Goal: Task Accomplishment & Management: Complete application form

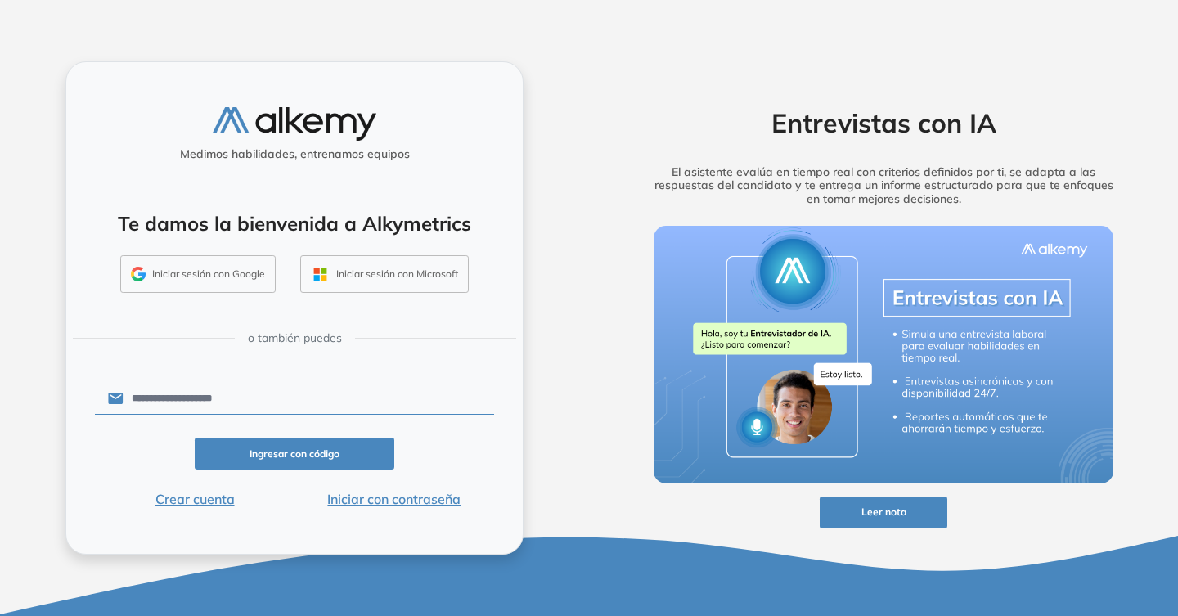
type input "**********"
click at [298, 447] on button "Ingresar con código" at bounding box center [295, 454] width 200 height 32
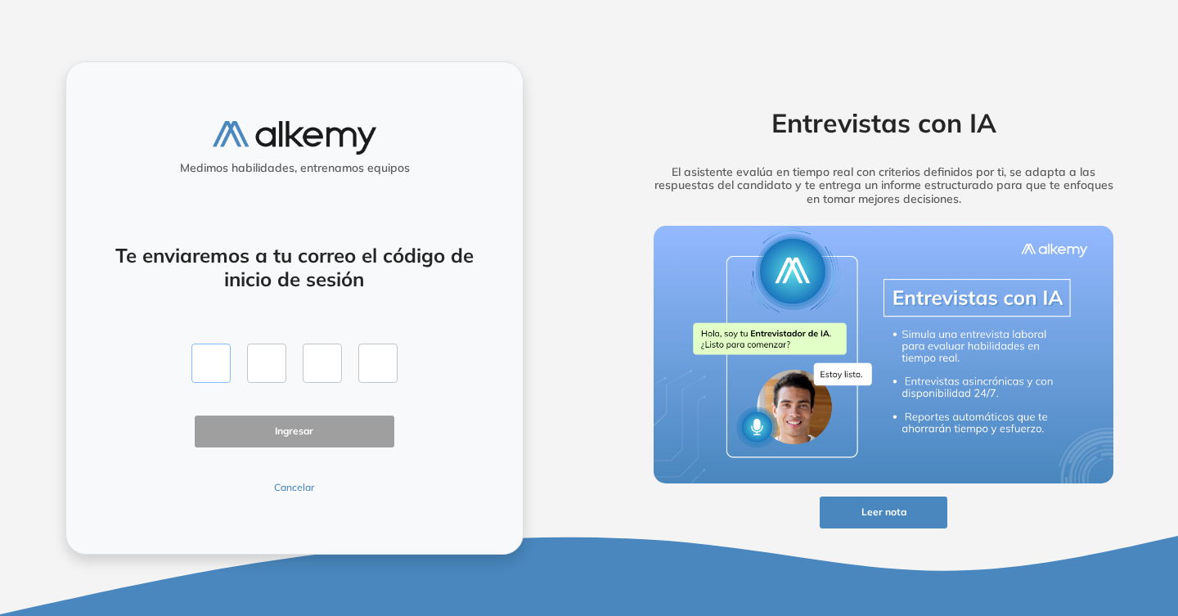
click at [210, 365] on input "text" at bounding box center [210, 363] width 39 height 39
paste input "*"
type input "*"
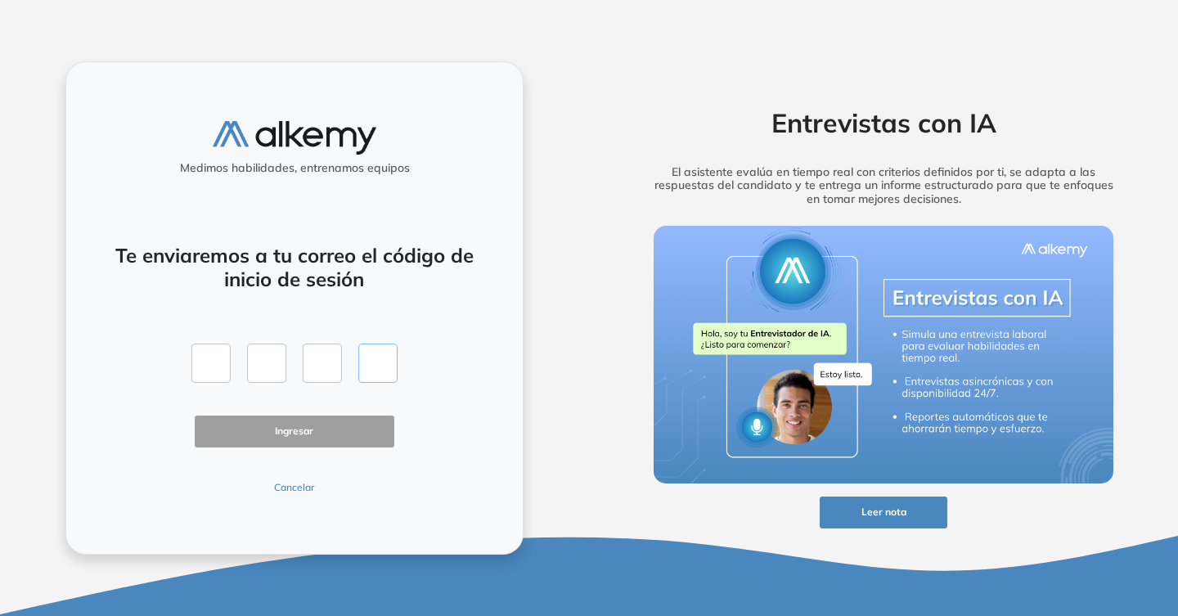
type input "*"
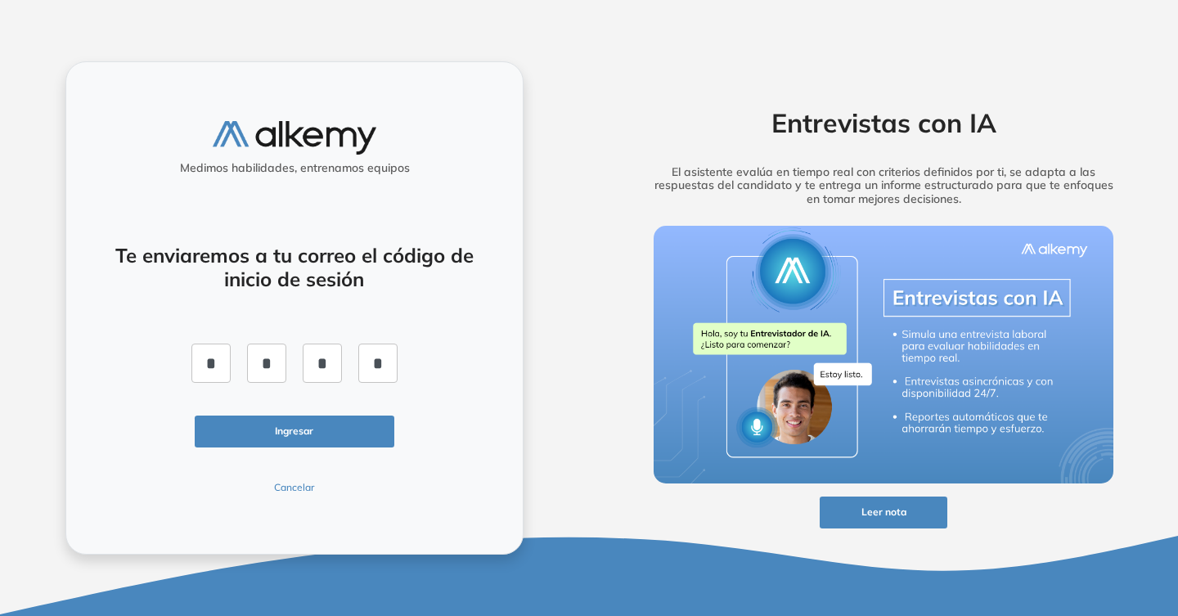
click at [336, 434] on button "Ingresar" at bounding box center [295, 432] width 200 height 32
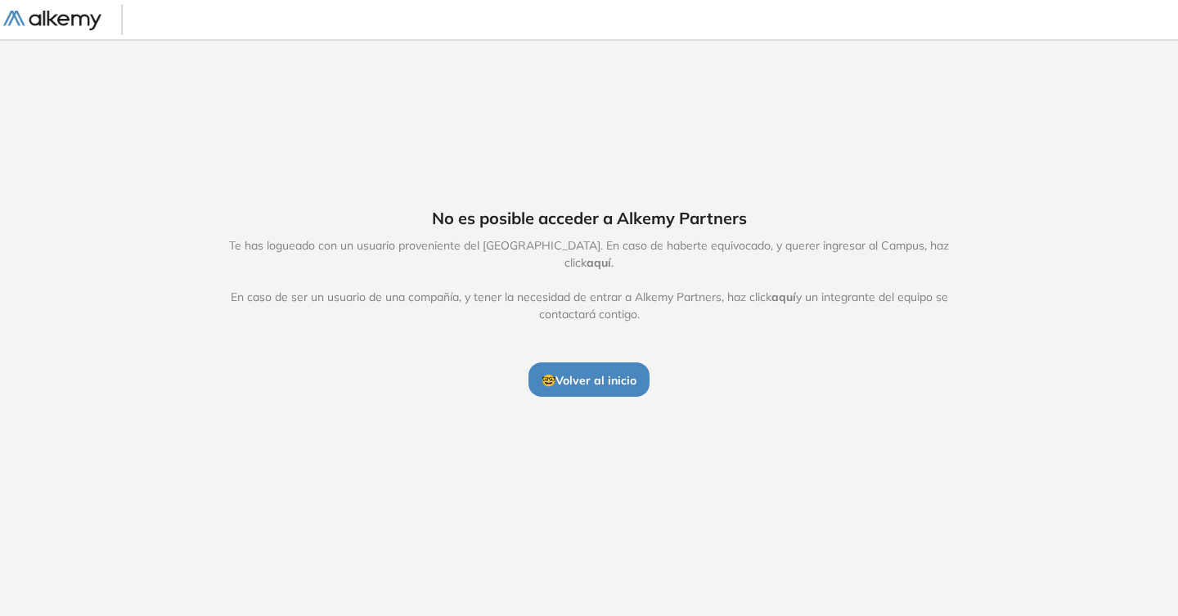
click at [585, 373] on span "🤓 Volver al inicio" at bounding box center [589, 380] width 95 height 15
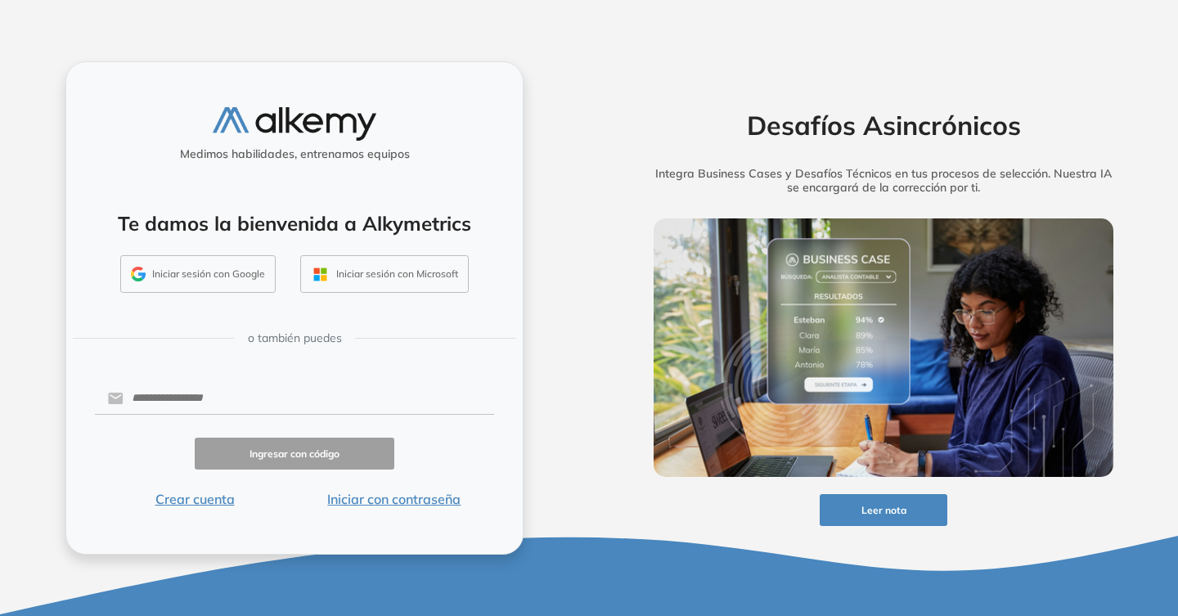
click at [274, 119] on img at bounding box center [295, 124] width 164 height 34
click at [398, 500] on button "Iniciar con contraseña" at bounding box center [395, 499] width 200 height 20
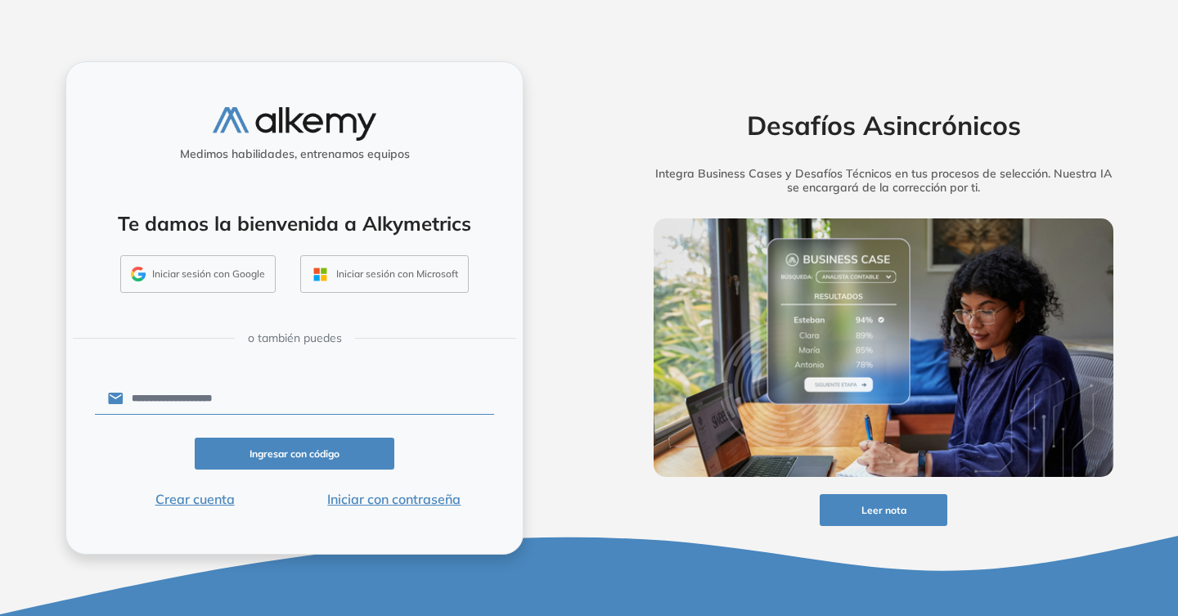
type input "**********"
click at [436, 443] on div "Ingresar con código" at bounding box center [294, 454] width 399 height 32
click at [317, 444] on button "Ingresar con código" at bounding box center [295, 454] width 200 height 32
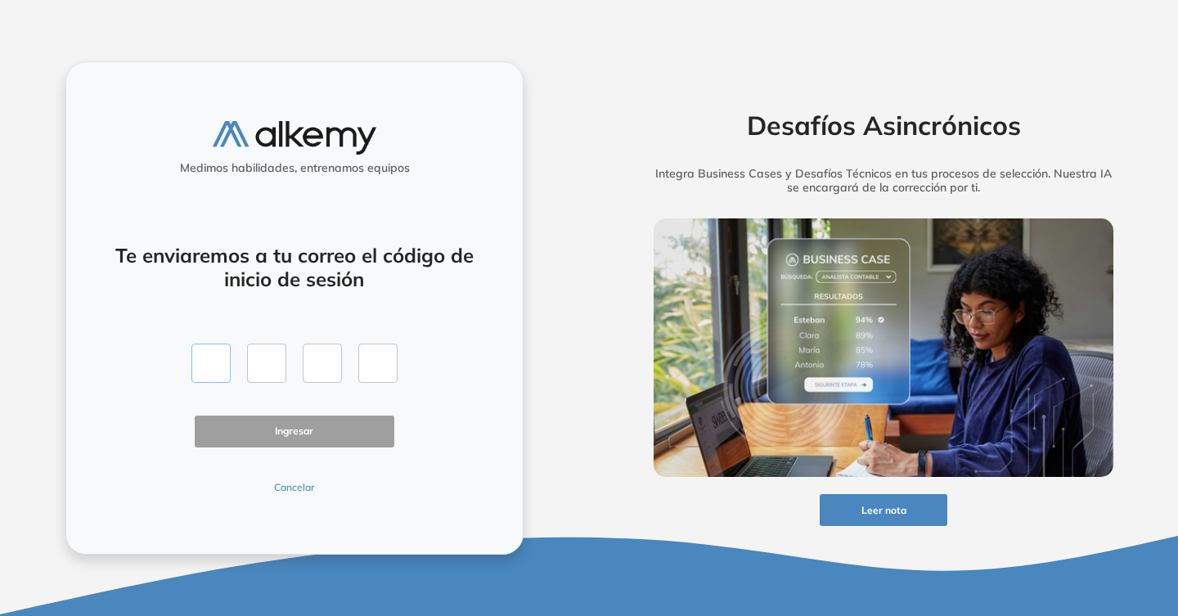
click at [214, 354] on input "text" at bounding box center [210, 363] width 39 height 39
paste input "*"
type input "*"
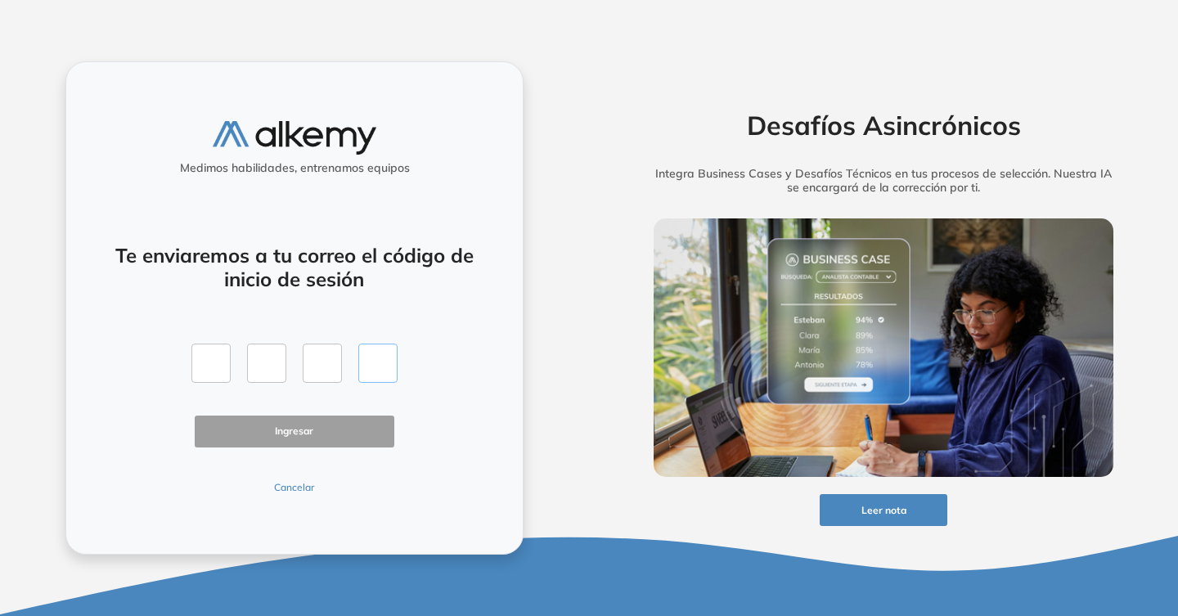
type input "*"
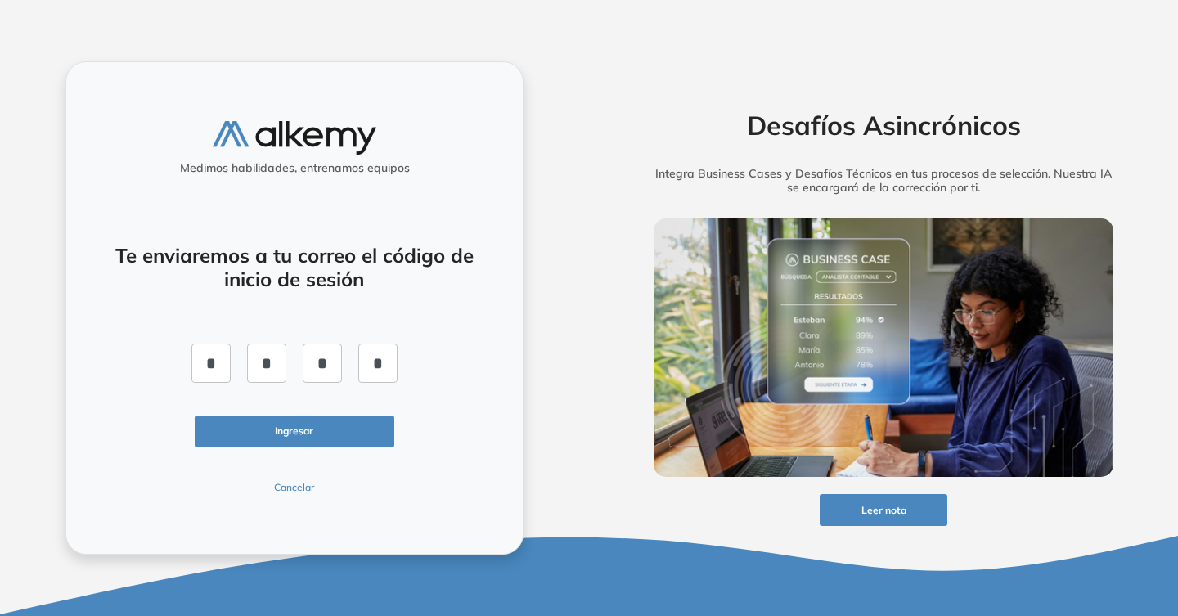
click at [301, 417] on button "Ingresar" at bounding box center [295, 432] width 200 height 32
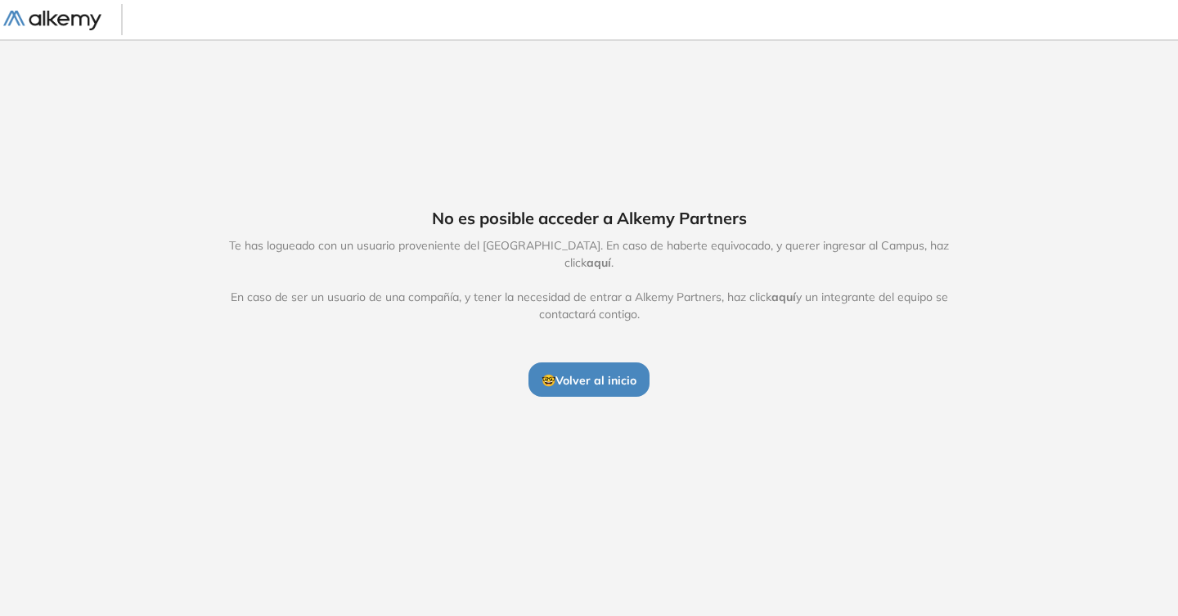
click at [611, 255] on span "aquí" at bounding box center [599, 262] width 25 height 15
